Goal: Information Seeking & Learning: Learn about a topic

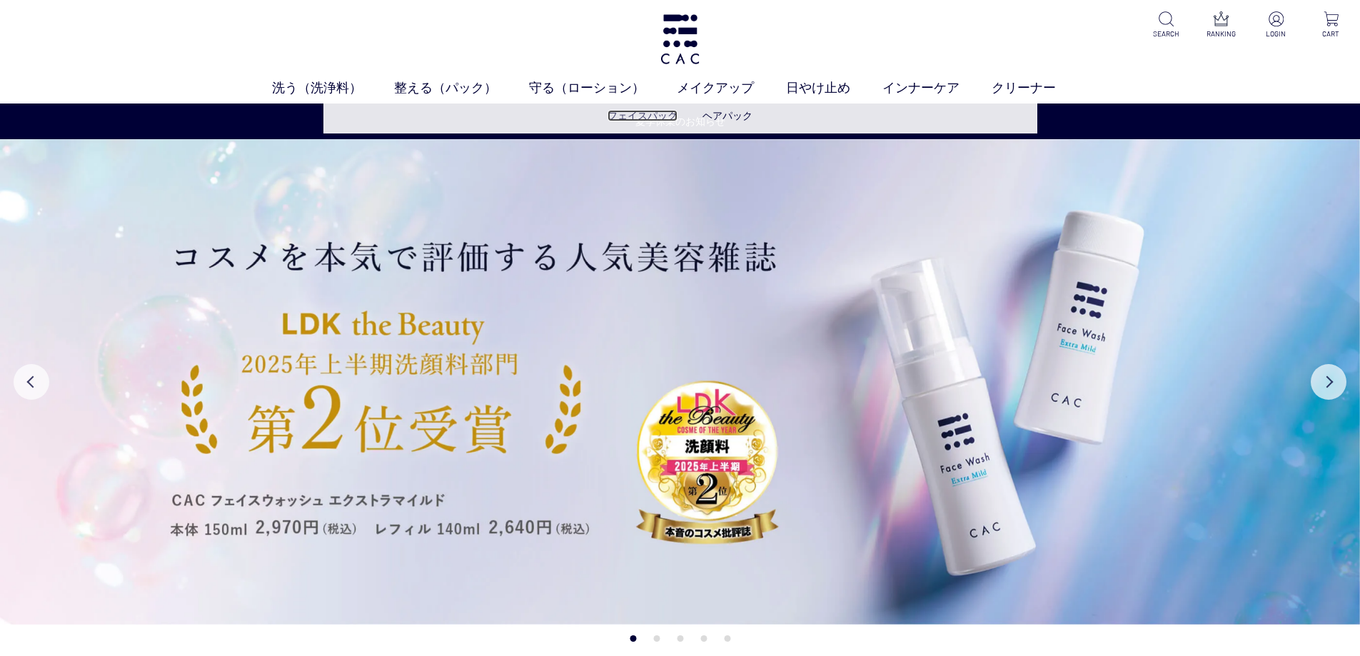
click at [660, 116] on link "フェイスパック" at bounding box center [642, 115] width 70 height 11
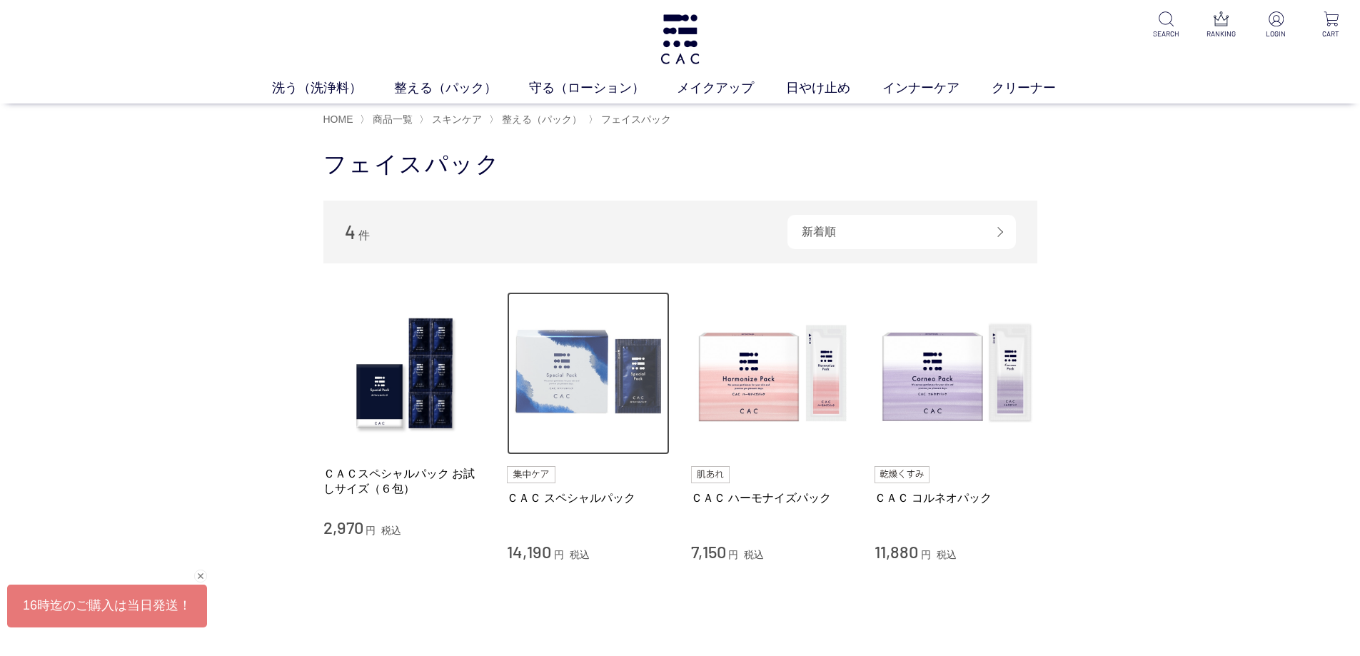
click at [571, 380] on img at bounding box center [588, 373] width 163 height 163
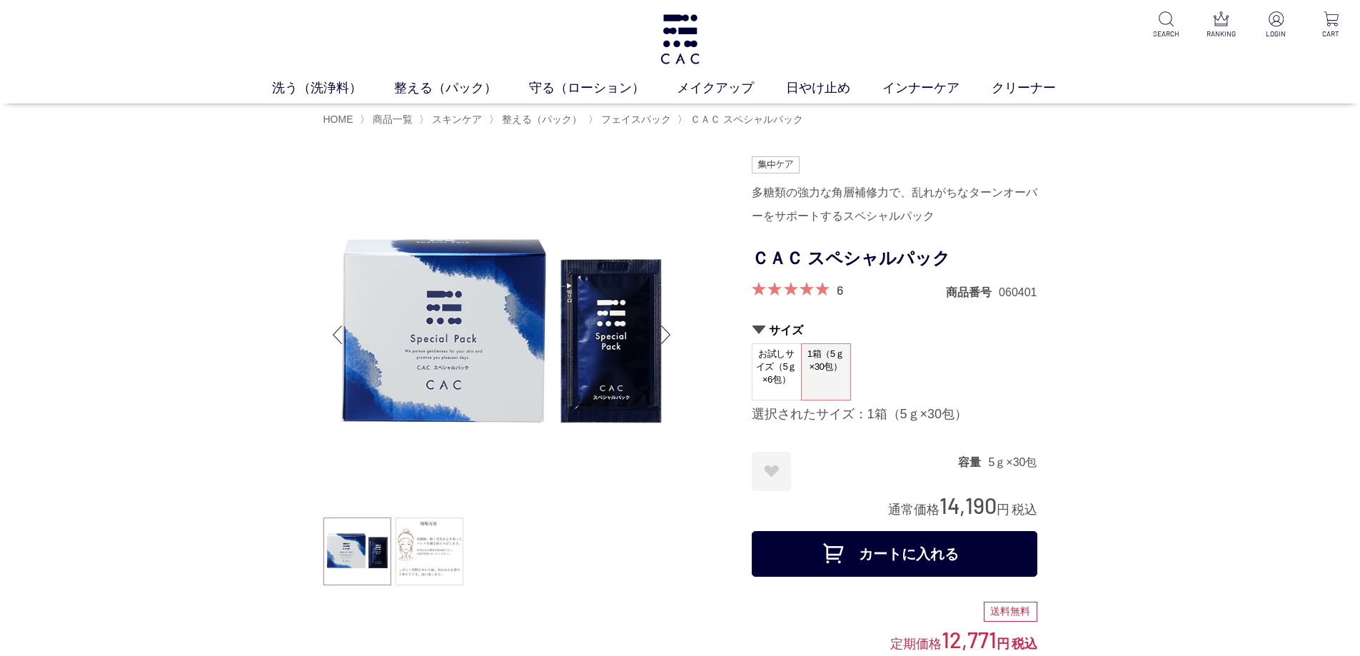
click at [776, 372] on span "お試しサイズ（5ｇ×6包）" at bounding box center [776, 366] width 49 height 45
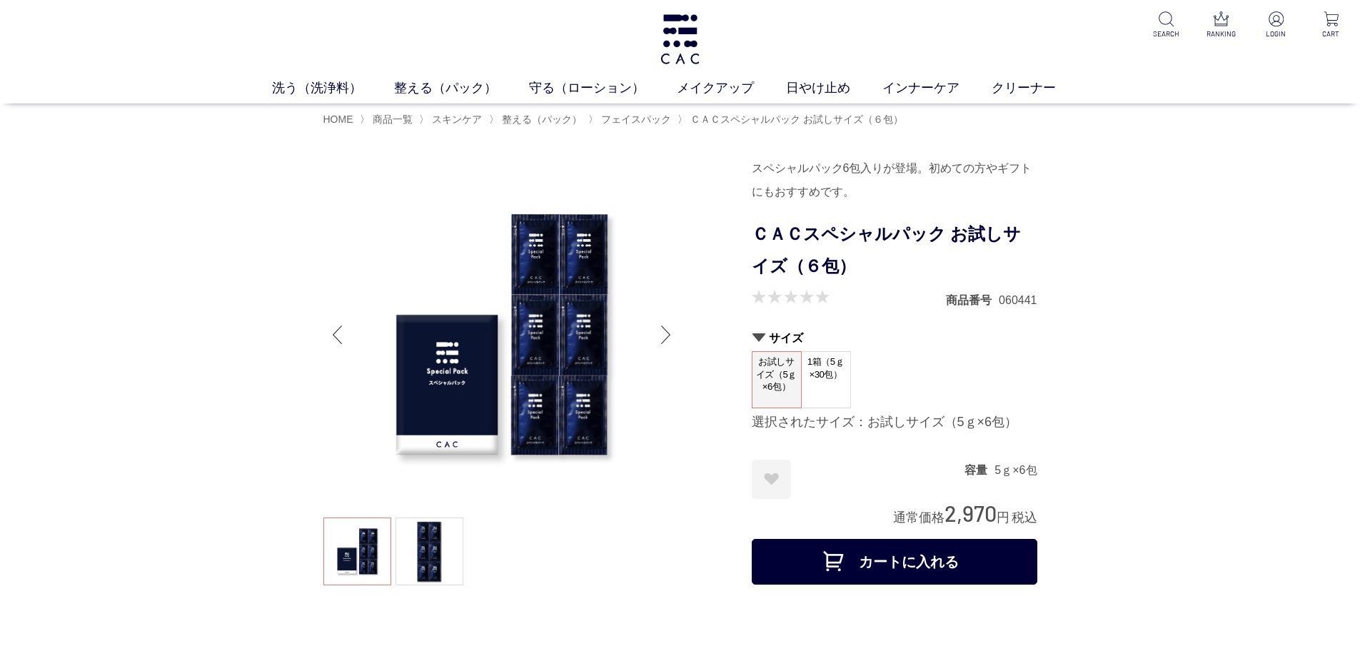
click at [811, 378] on span "1箱（5ｇ×30包）" at bounding box center [825, 372] width 49 height 41
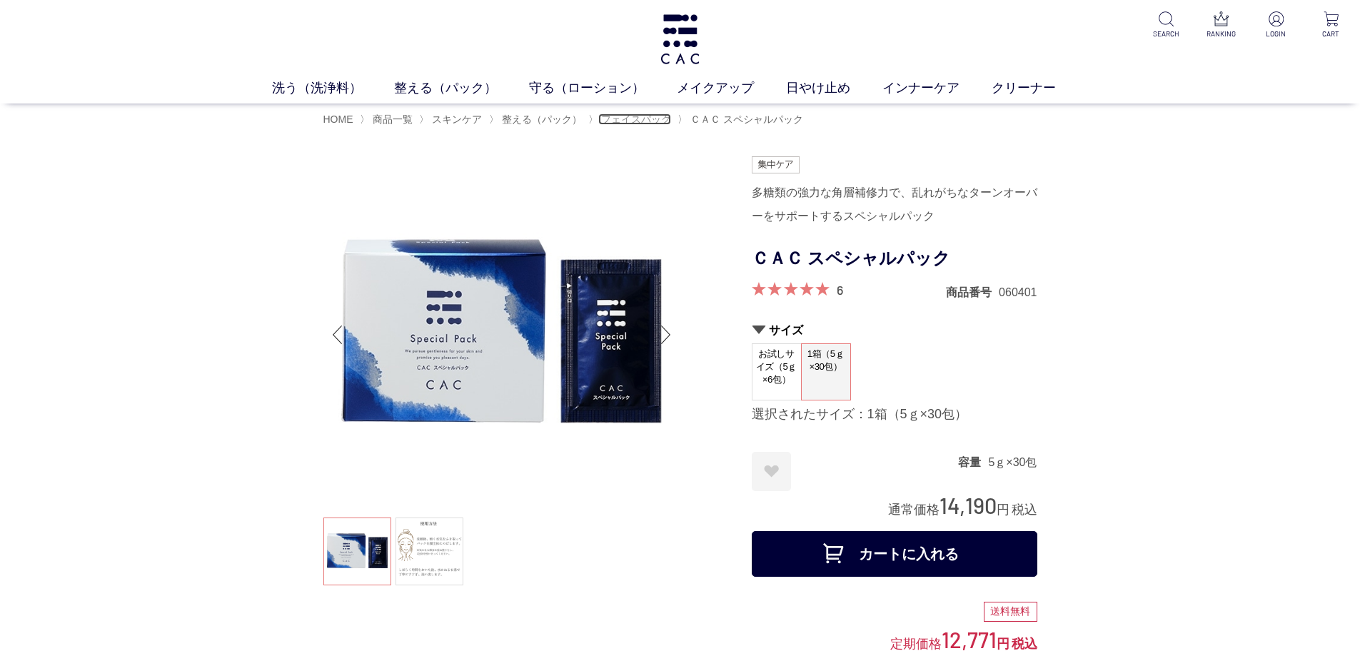
click at [644, 124] on span "フェイスパック" at bounding box center [636, 118] width 70 height 11
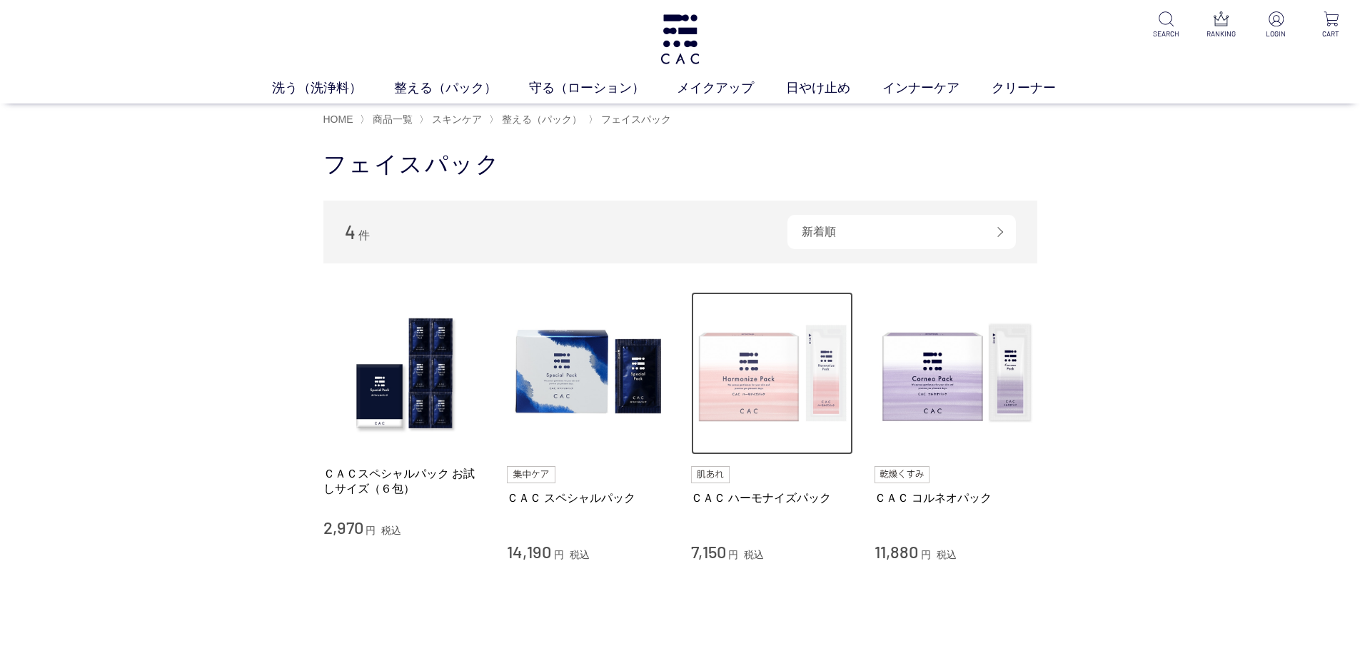
click at [817, 376] on img at bounding box center [772, 373] width 163 height 163
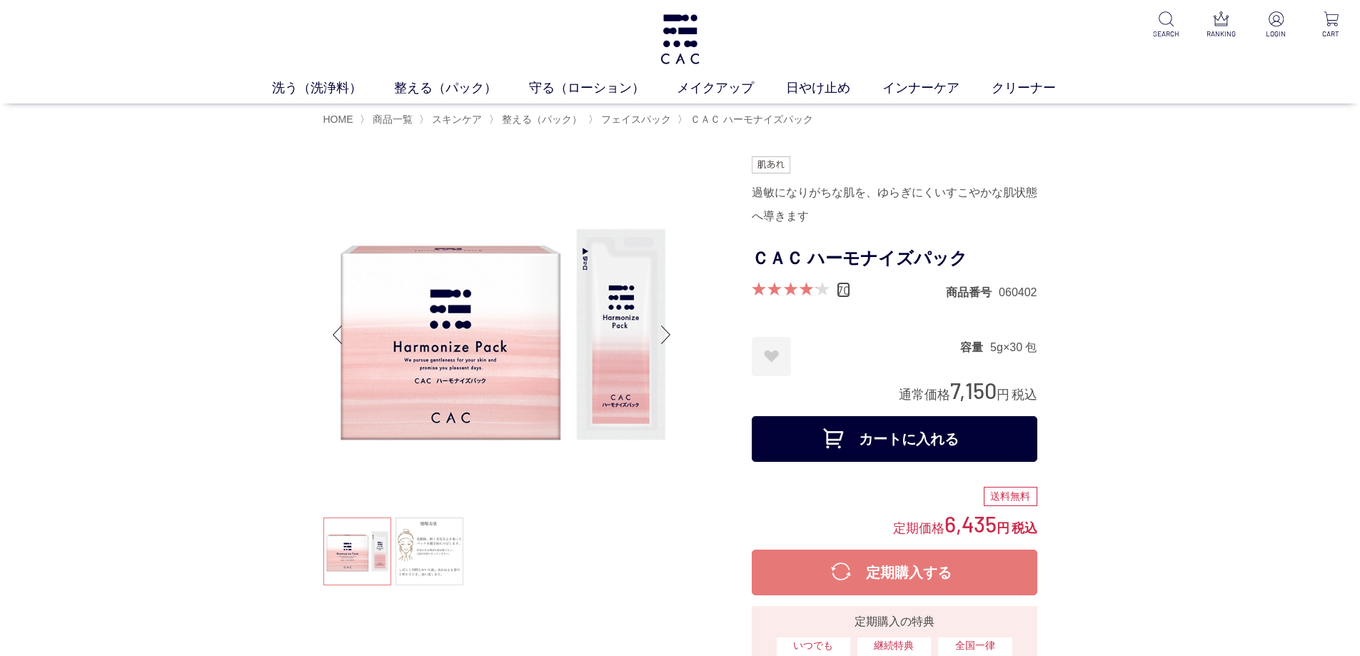
click at [838, 287] on link "70" at bounding box center [843, 290] width 14 height 16
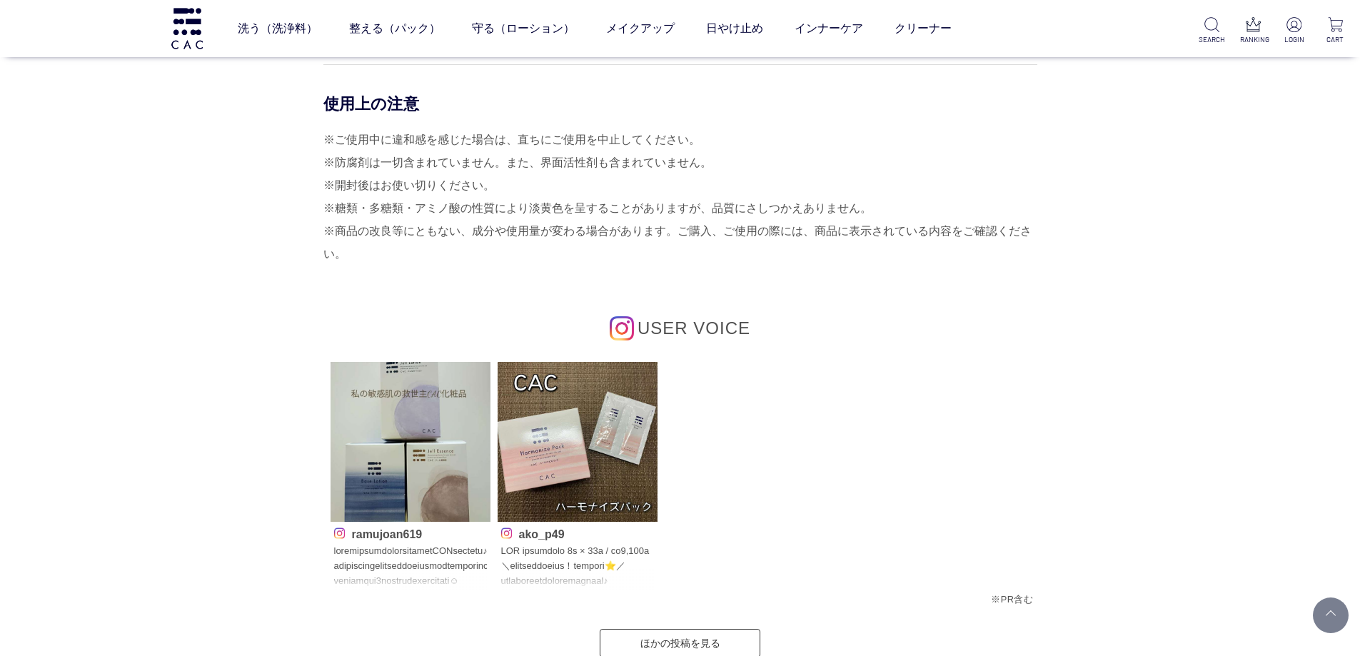
scroll to position [5828, 0]
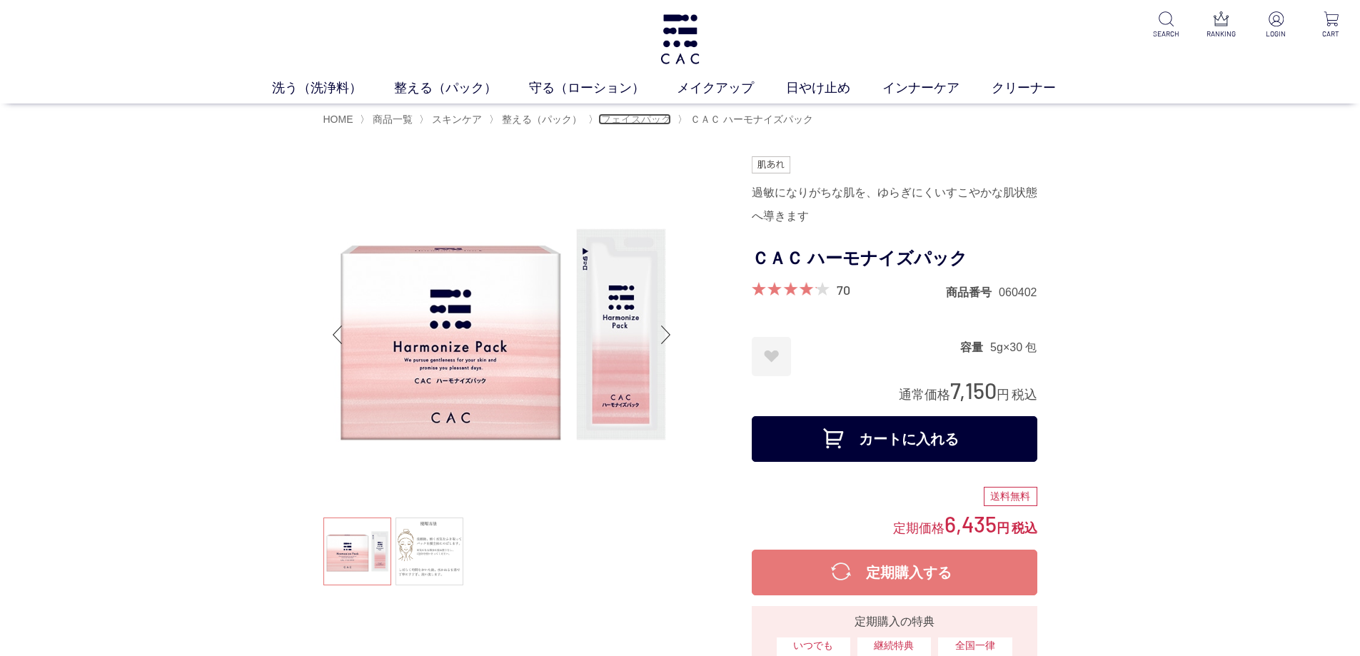
click at [643, 113] on span "フェイスパック" at bounding box center [636, 118] width 70 height 11
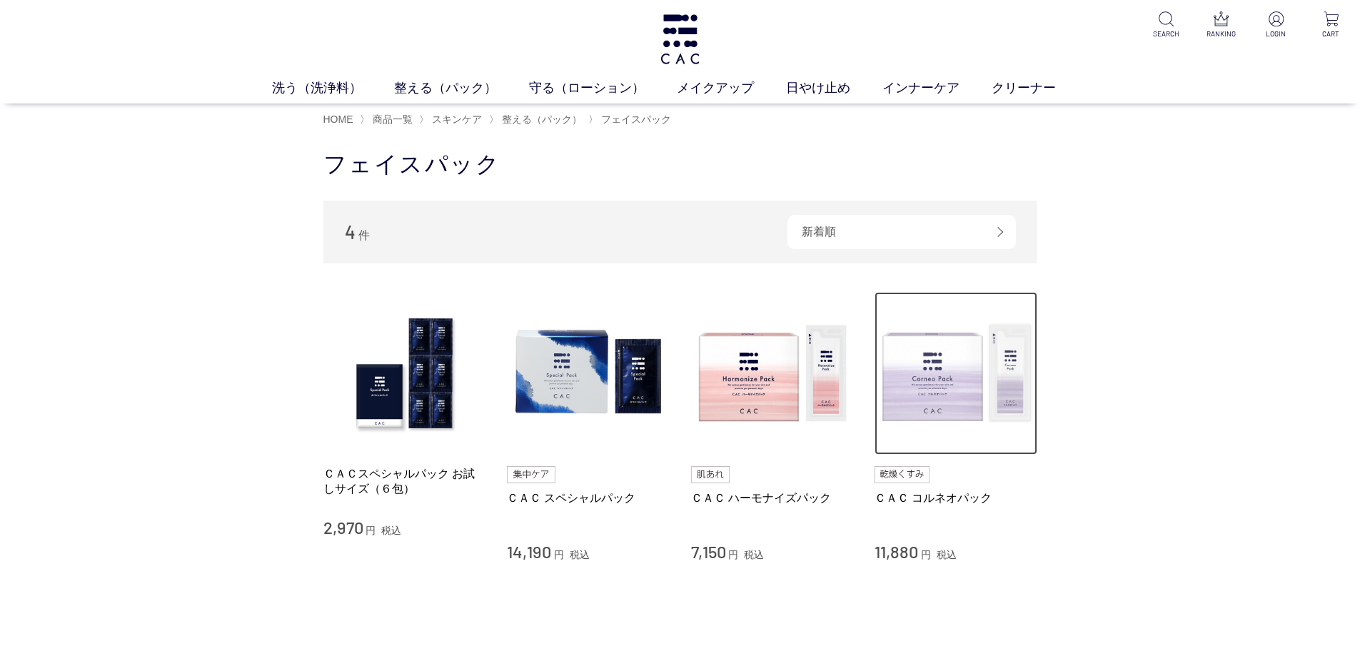
click at [998, 394] on img at bounding box center [955, 373] width 163 height 163
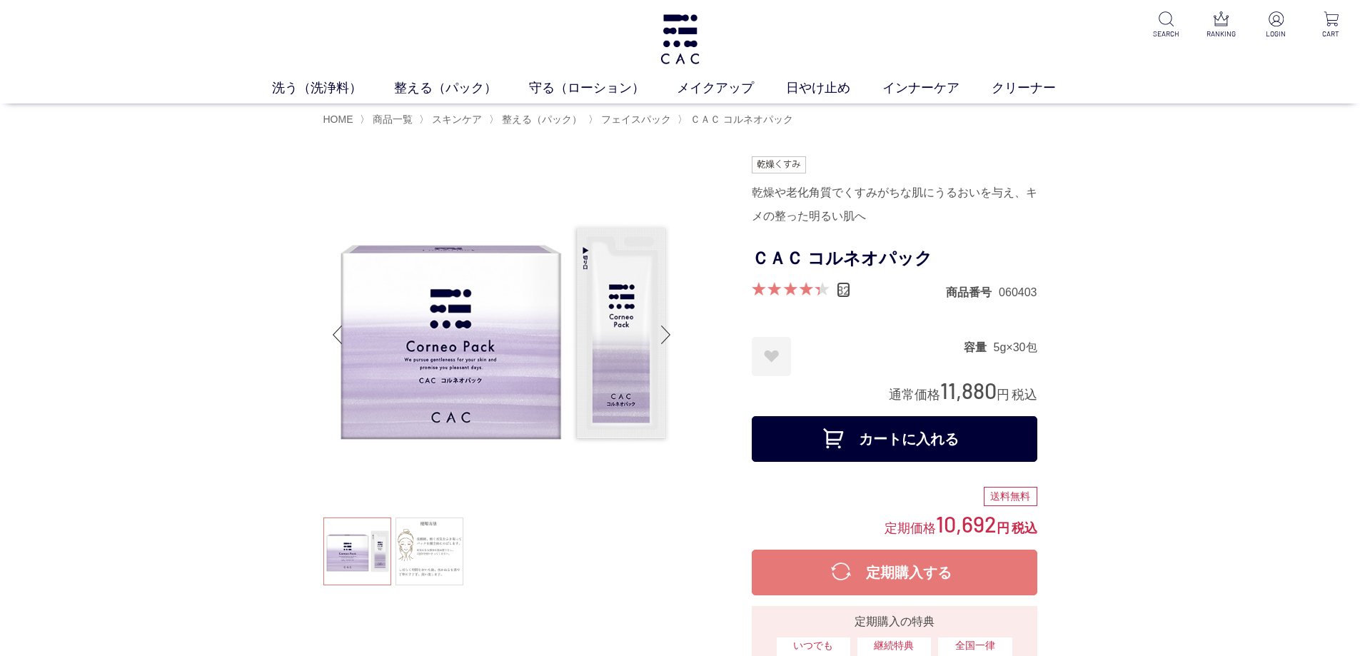
click at [840, 286] on link "82" at bounding box center [843, 290] width 14 height 16
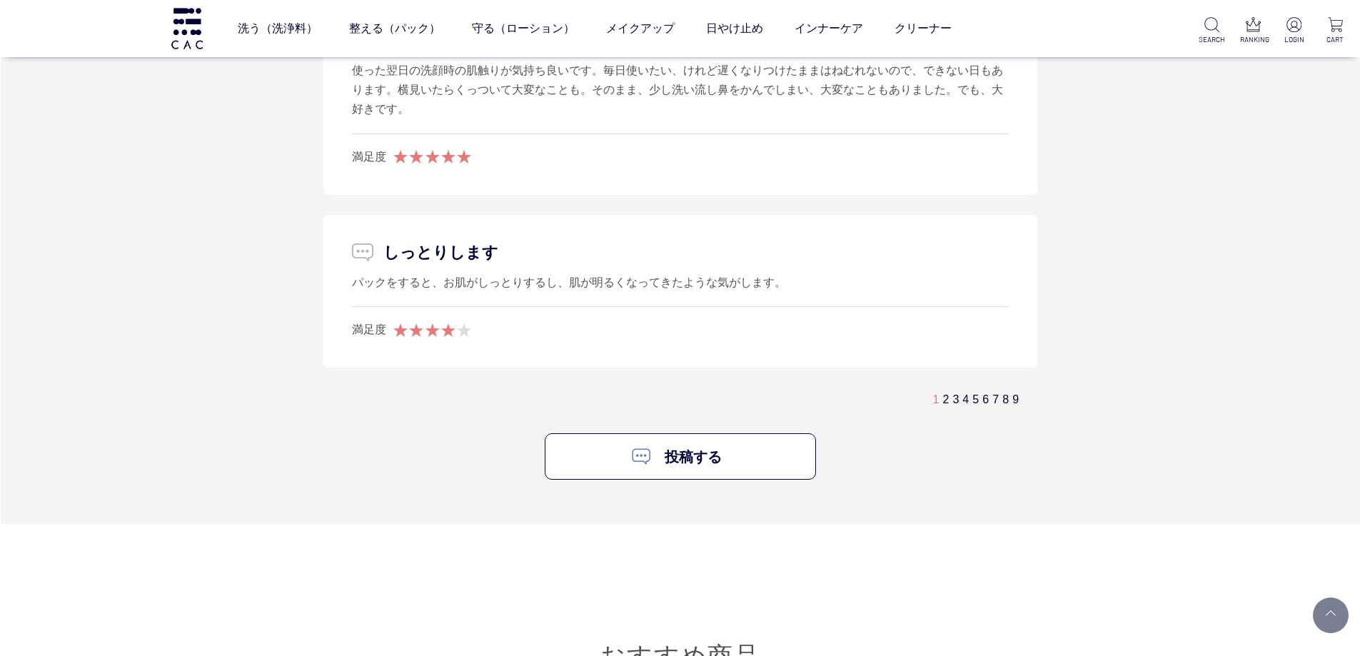
scroll to position [8443, 0]
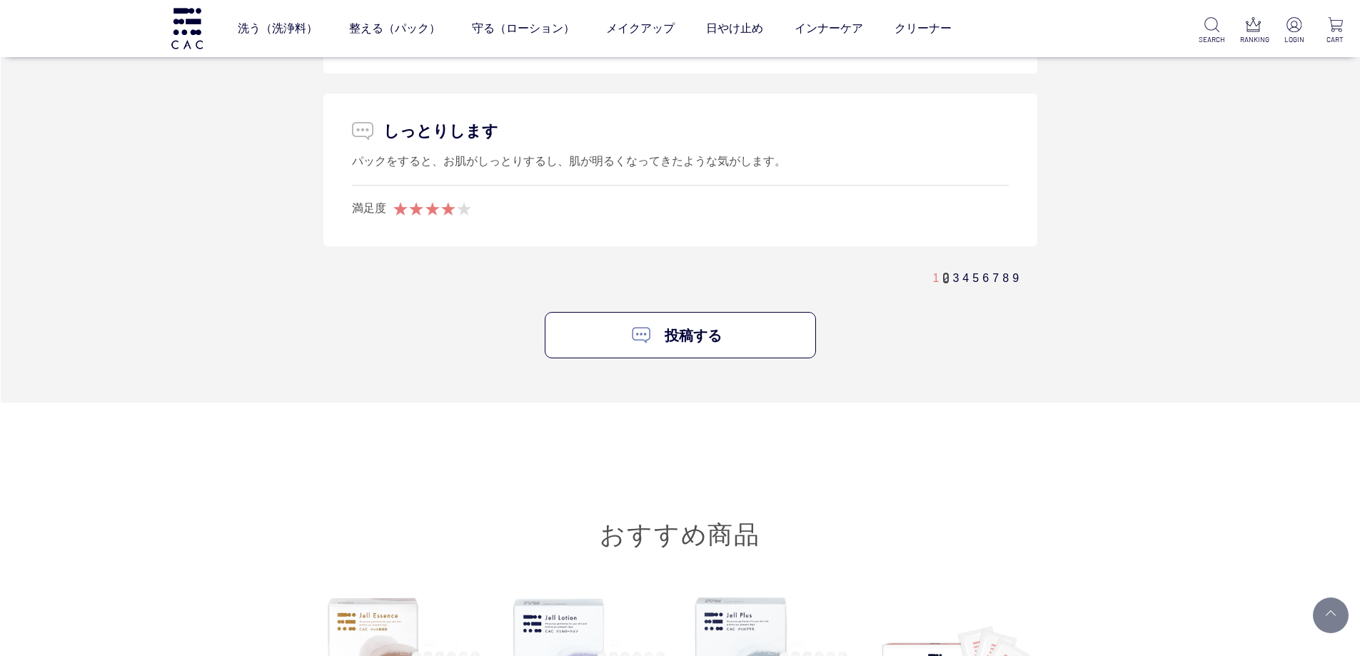
click at [943, 279] on link "2" at bounding box center [945, 278] width 6 height 12
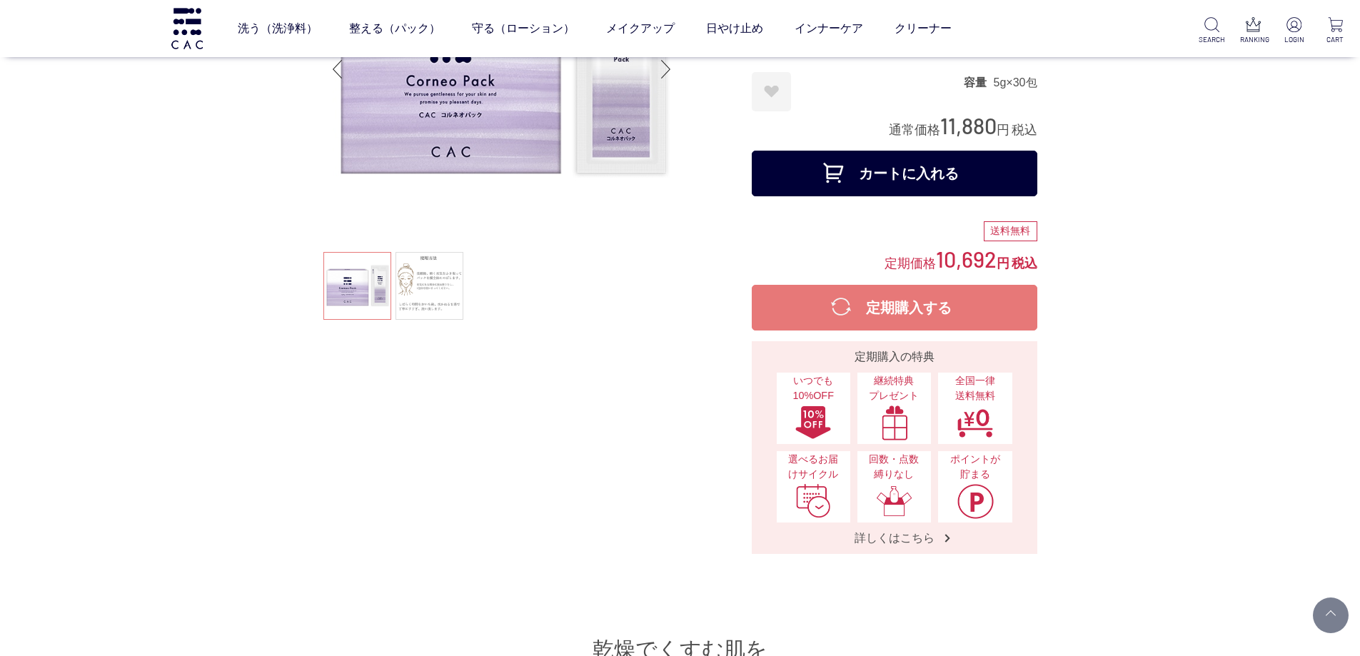
scroll to position [0, 0]
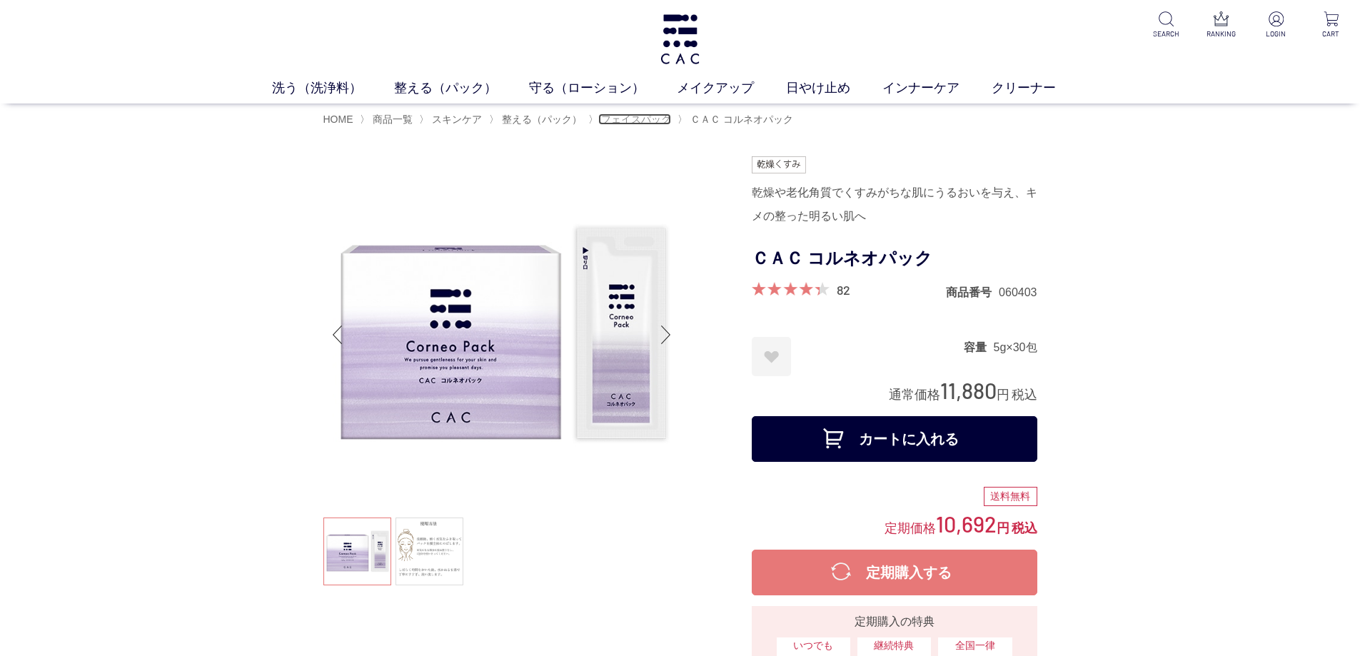
click at [631, 117] on span "フェイスパック" at bounding box center [636, 118] width 70 height 11
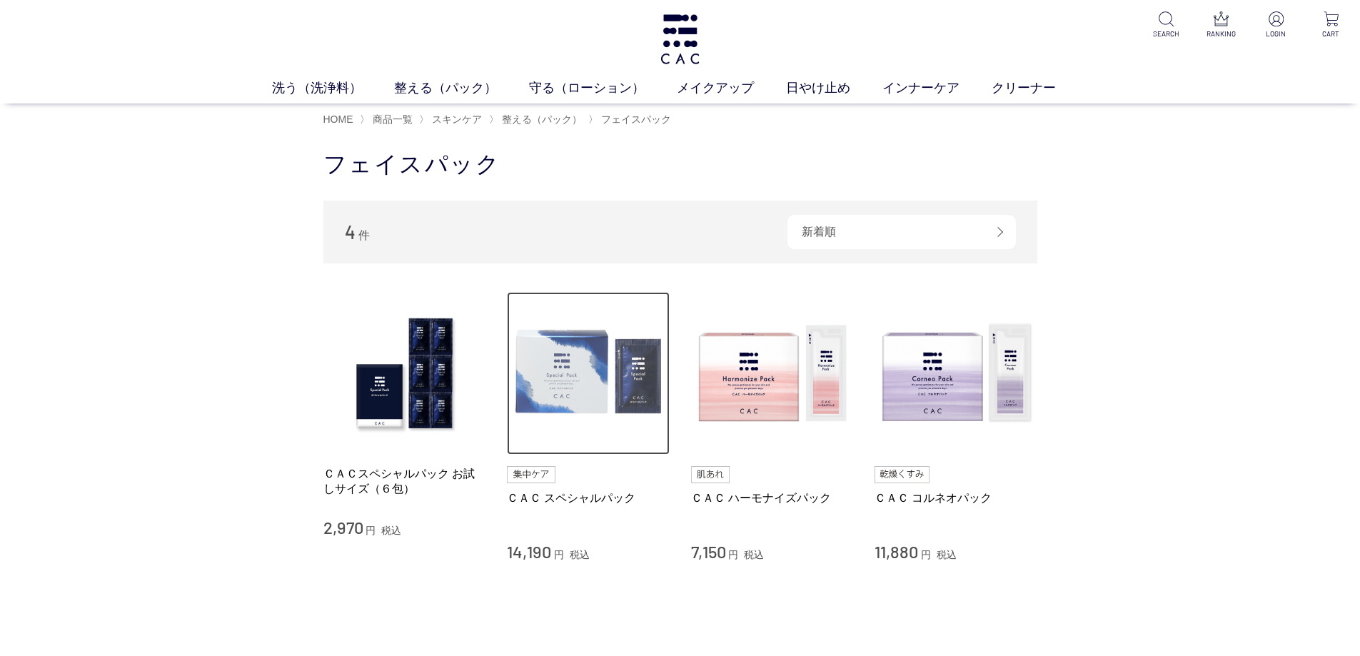
click at [562, 393] on img at bounding box center [588, 373] width 163 height 163
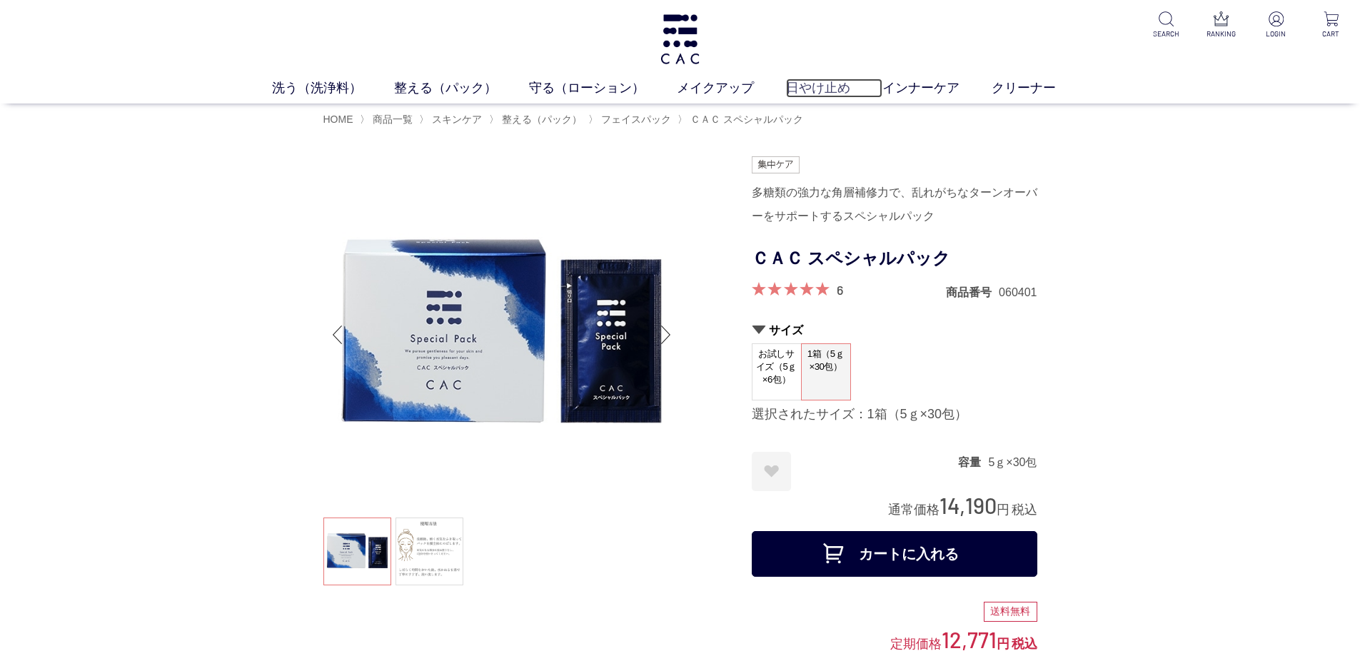
click at [881, 86] on link "日やけ止め" at bounding box center [834, 88] width 96 height 19
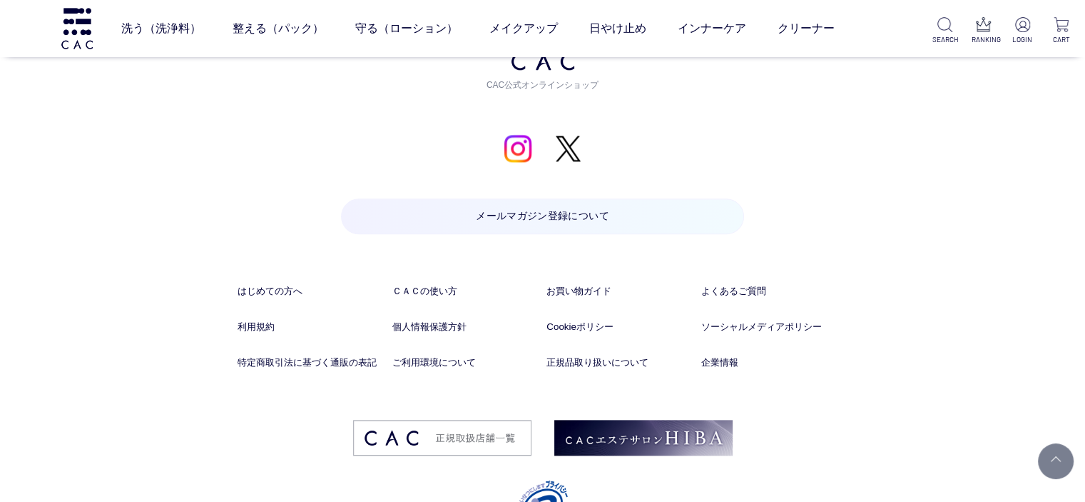
scroll to position [7101, 0]
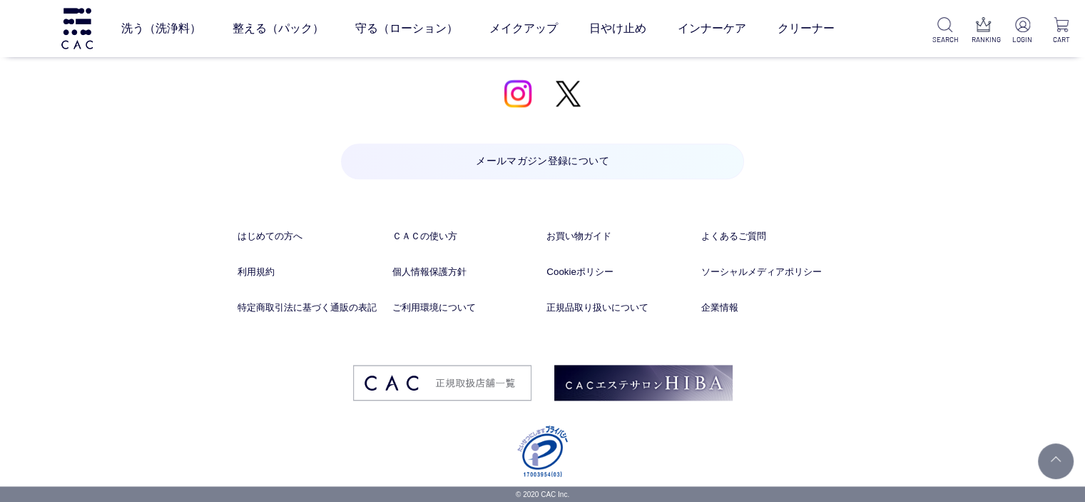
click at [248, 444] on div "お問い合わせ お電話でのお問い合わせ 予期せぬ障害などで電話が切れた時に、こちらからかけ直しさせていただくために、発信者番号通知をお願いしております。 発信者…" at bounding box center [543, 44] width 611 height 884
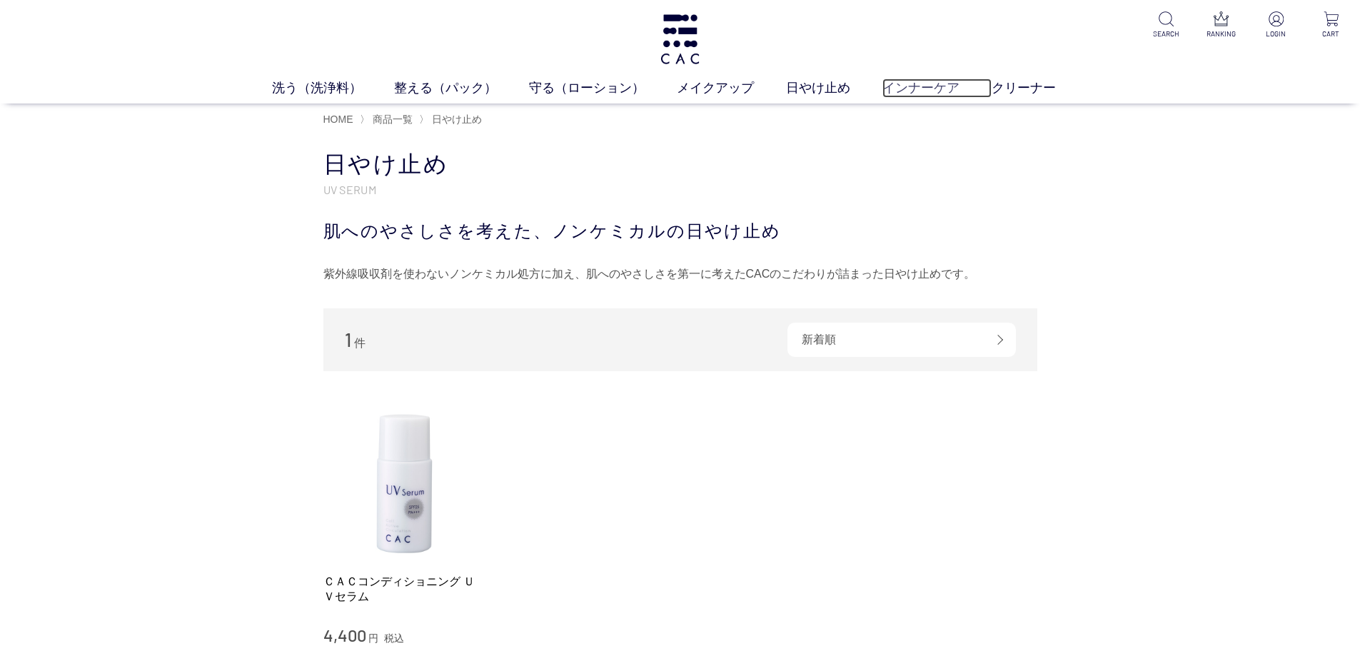
click at [904, 92] on link "インナーケア" at bounding box center [936, 88] width 109 height 19
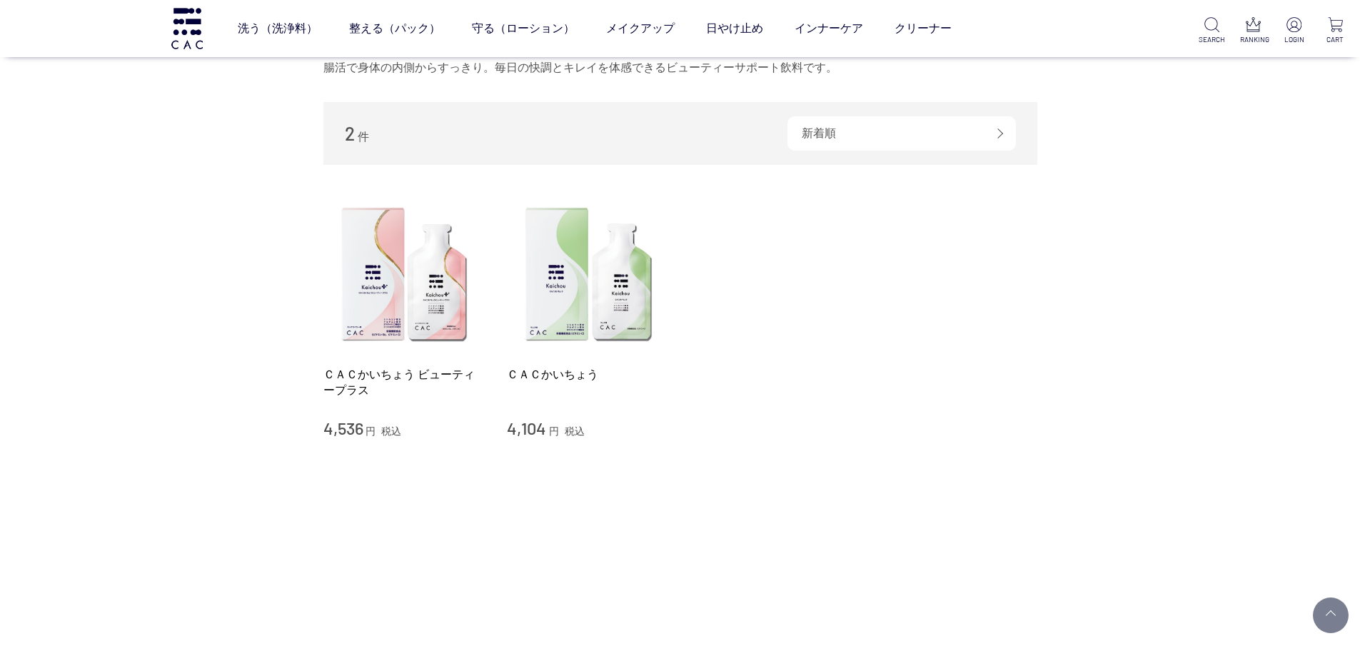
scroll to position [214, 0]
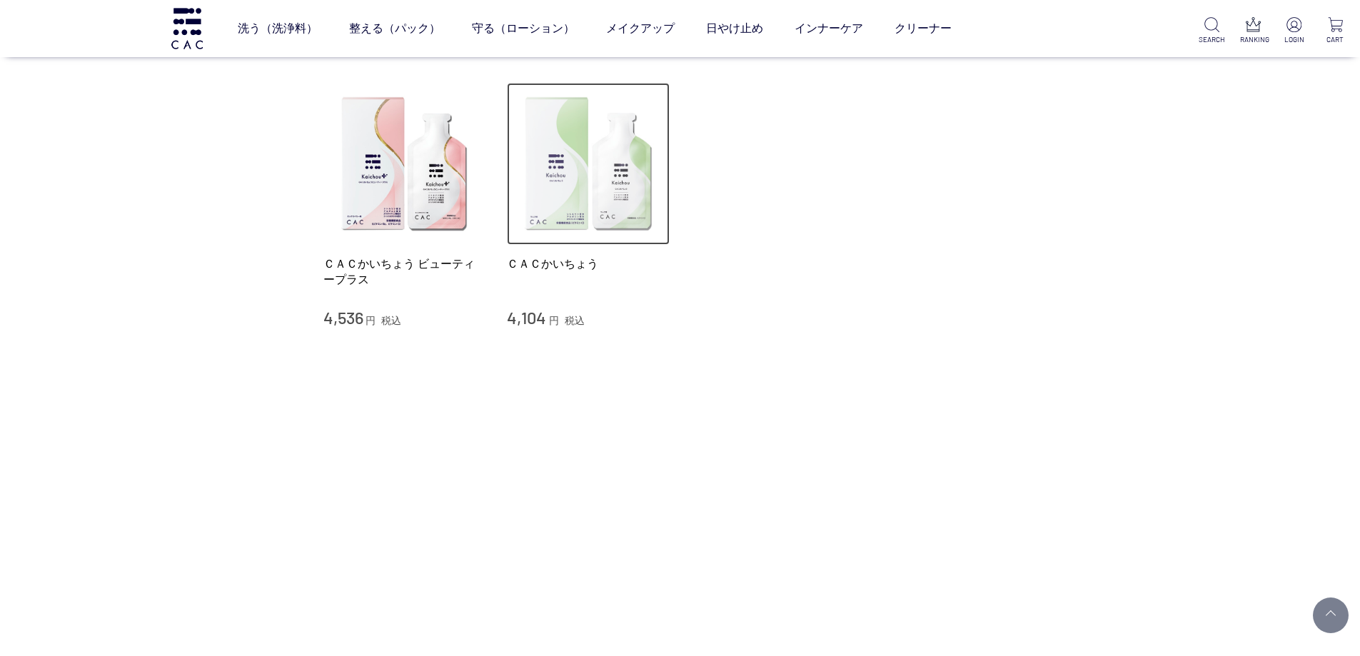
click at [626, 166] on img at bounding box center [588, 164] width 163 height 163
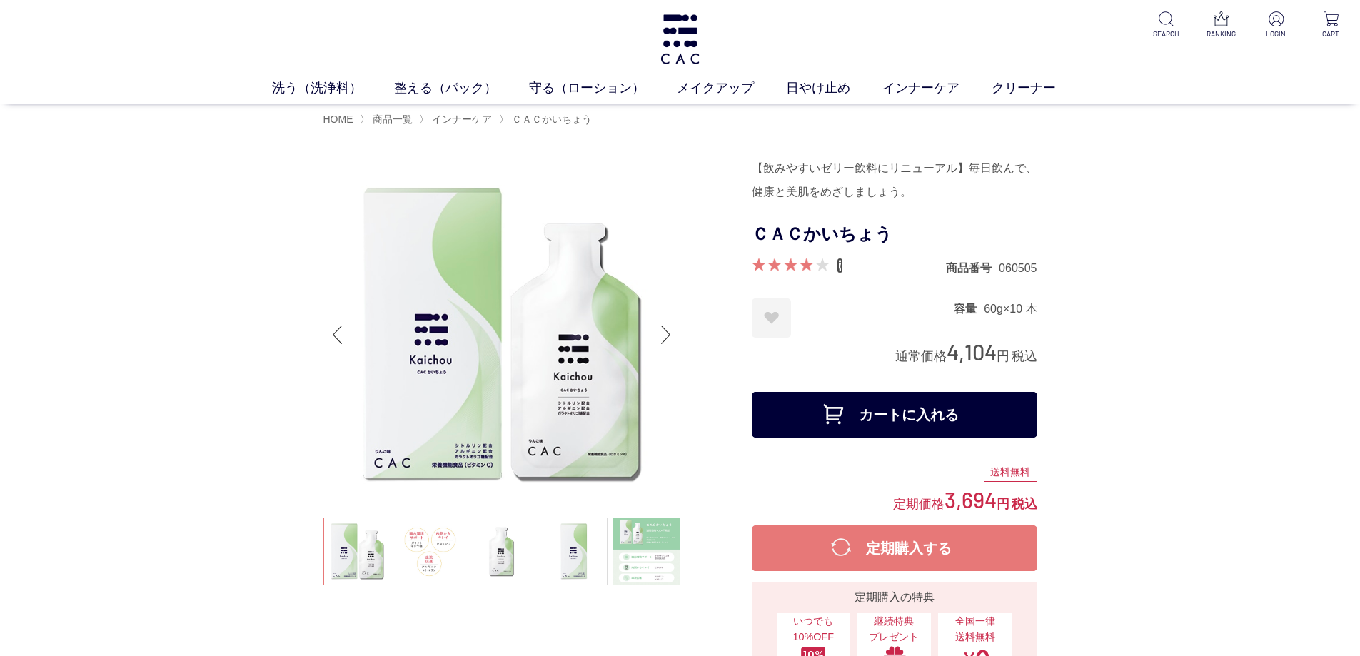
click at [839, 265] on link "7" at bounding box center [839, 266] width 6 height 16
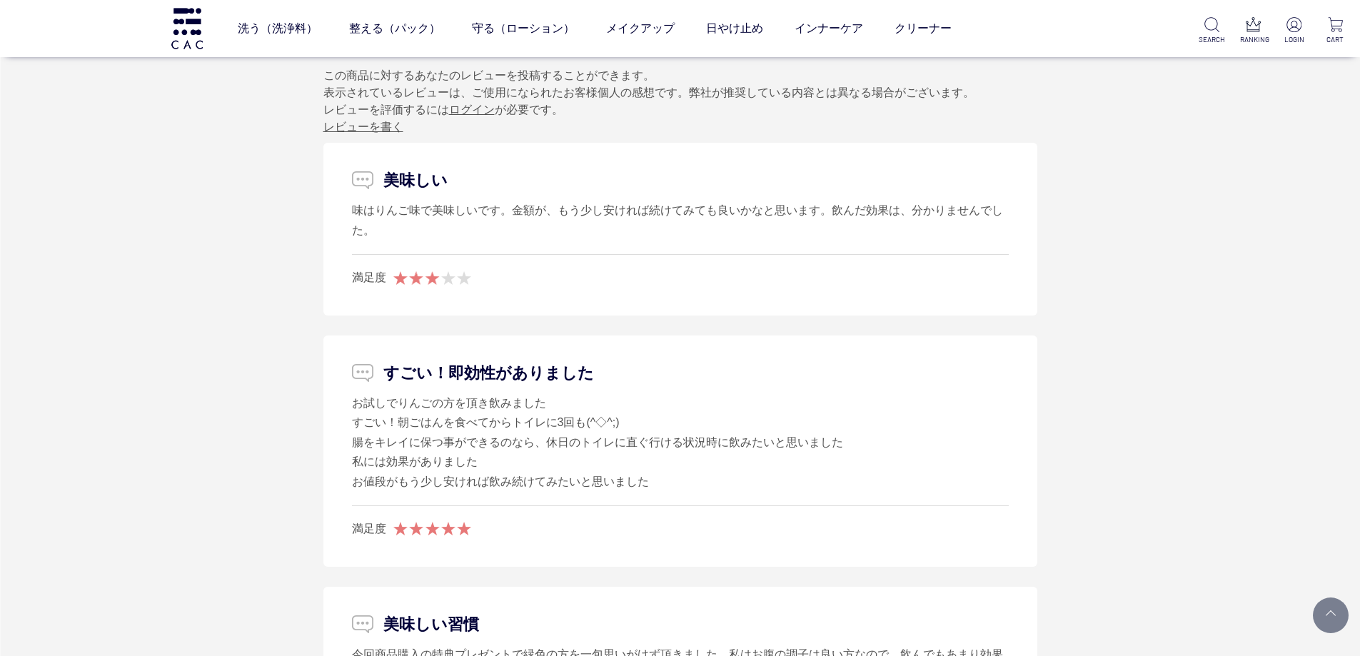
scroll to position [4912, 0]
